Goal: Transaction & Acquisition: Purchase product/service

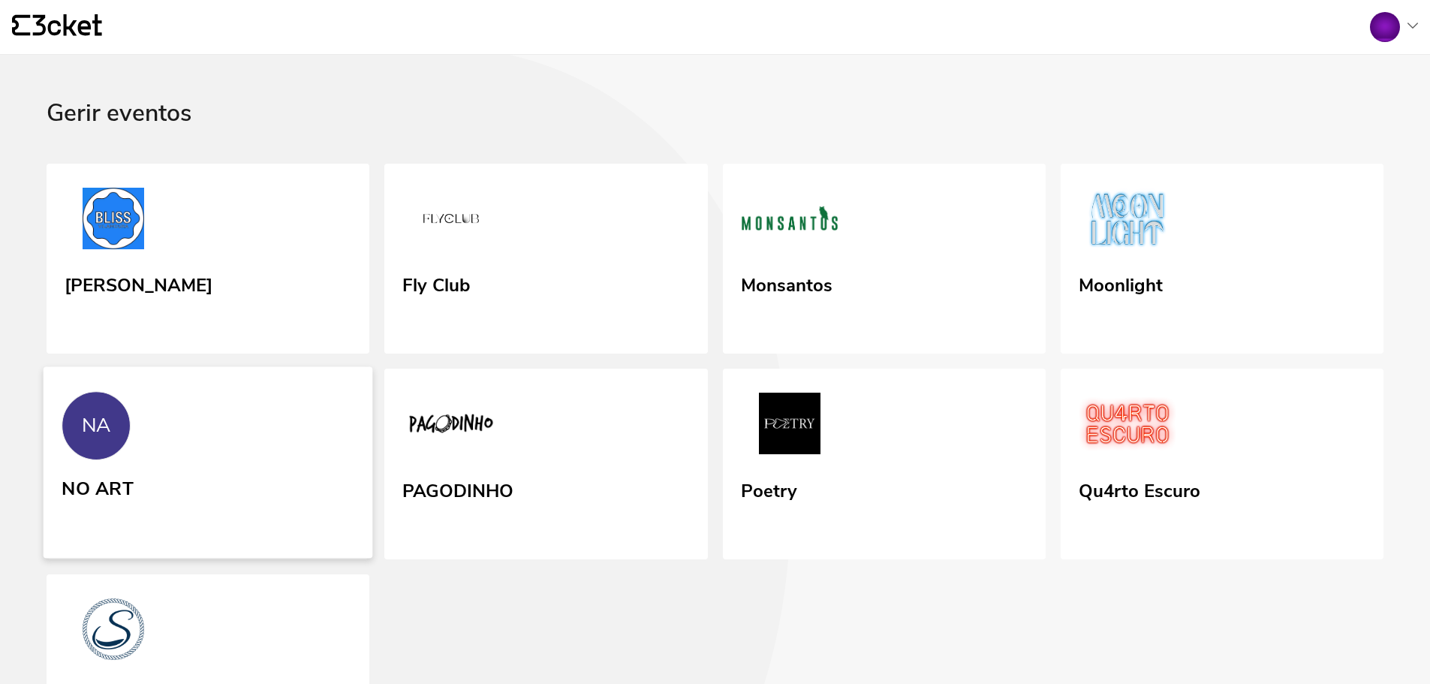
click at [177, 513] on link "NA NO ART" at bounding box center [209, 462] width 330 height 191
click at [550, 205] on link "Fly Club" at bounding box center [546, 258] width 330 height 194
click at [1134, 312] on div "Moonlight" at bounding box center [1119, 301] width 86 height 62
click at [130, 510] on div "NO ART" at bounding box center [98, 504] width 72 height 62
